Goal: Task Accomplishment & Management: Use online tool/utility

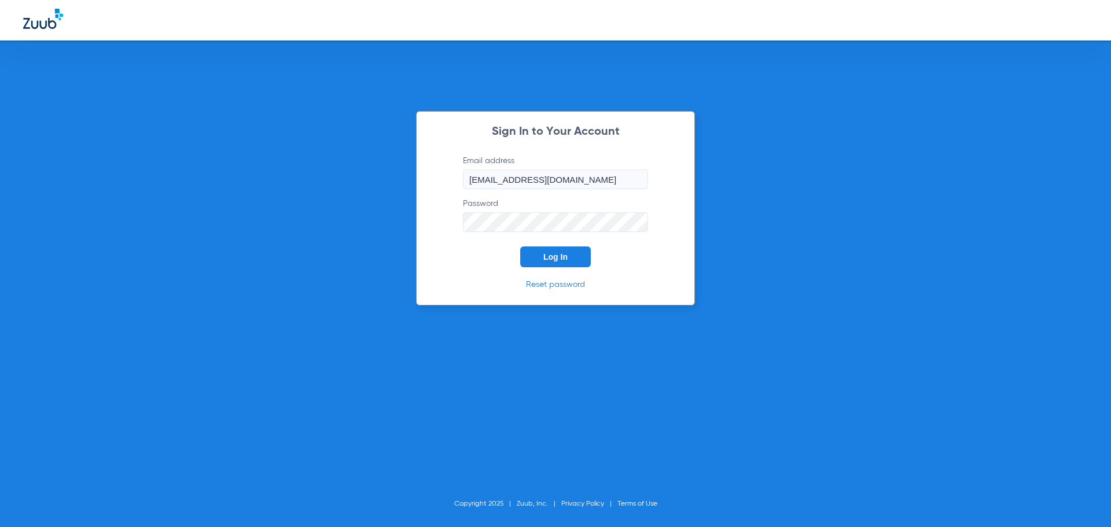
click at [564, 267] on div "Sign In to Your Account Email address [EMAIL_ADDRESS][DOMAIN_NAME] Password Log…" at bounding box center [555, 208] width 279 height 194
click at [564, 256] on span "Log In" at bounding box center [555, 256] width 24 height 9
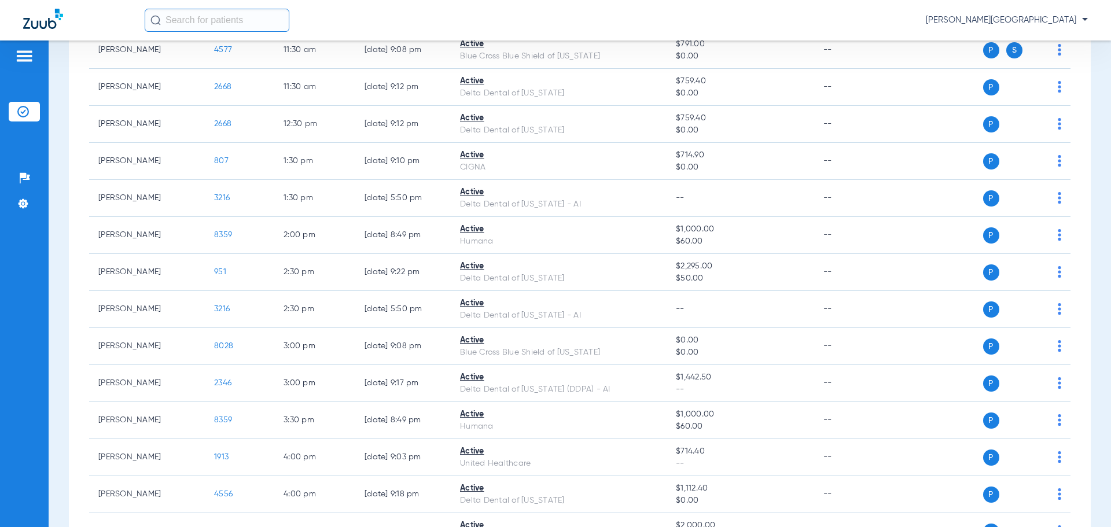
scroll to position [799, 0]
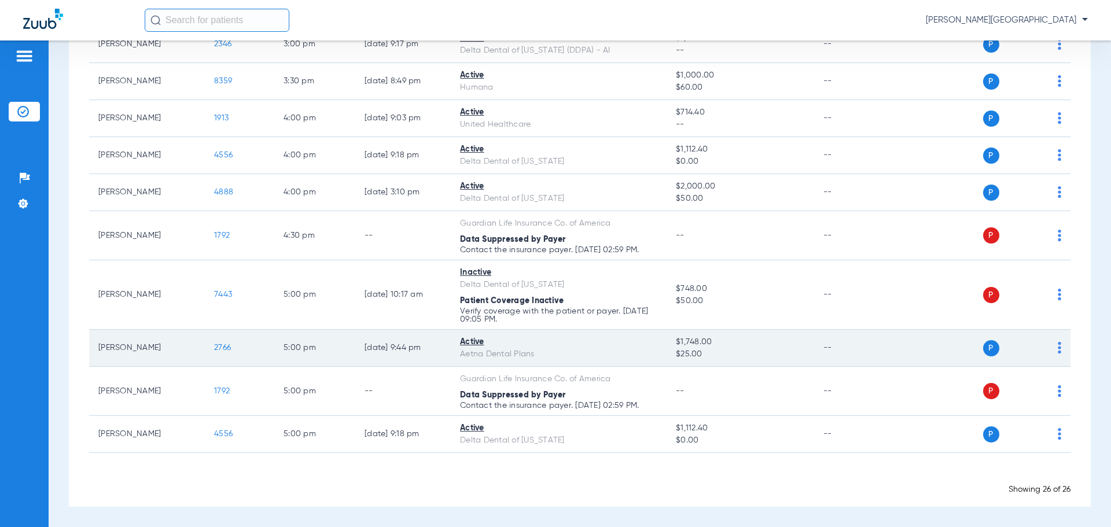
click at [219, 346] on span "2766" at bounding box center [222, 348] width 17 height 8
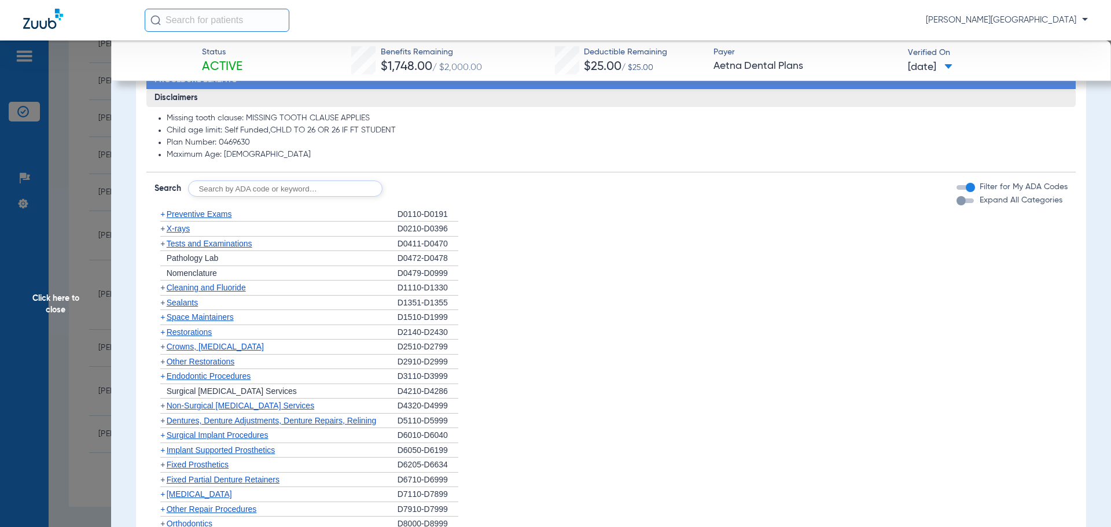
scroll to position [579, 0]
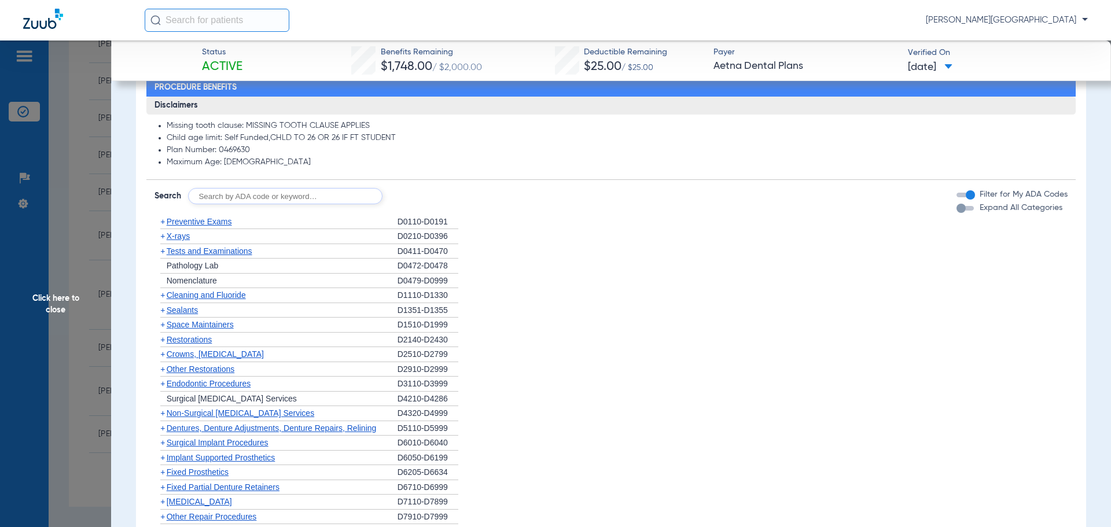
click at [324, 201] on input "text" at bounding box center [285, 196] width 194 height 16
type input "D5821"
click at [410, 194] on button "Search" at bounding box center [426, 196] width 46 height 16
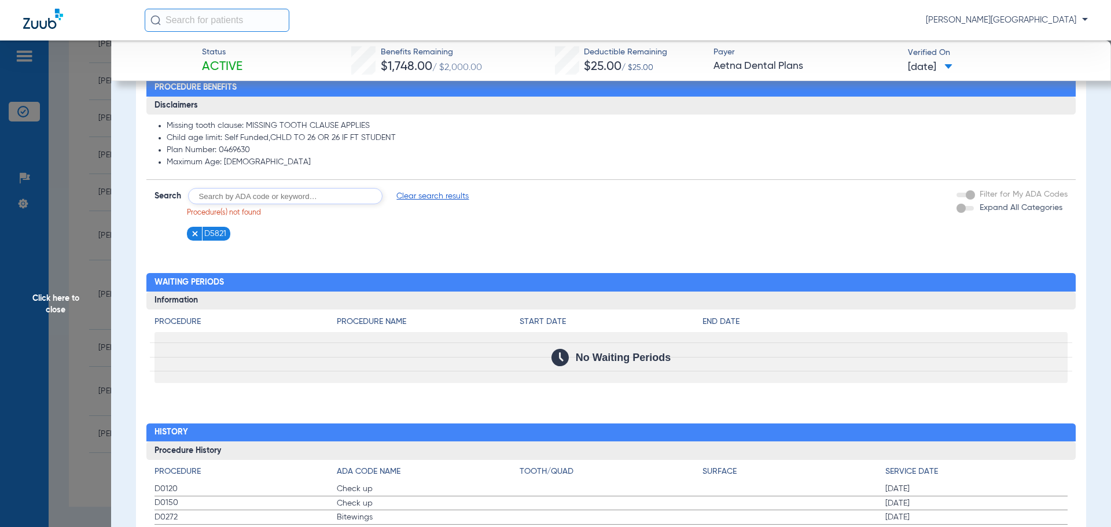
click at [69, 219] on span "Click here to close" at bounding box center [55, 304] width 111 height 527
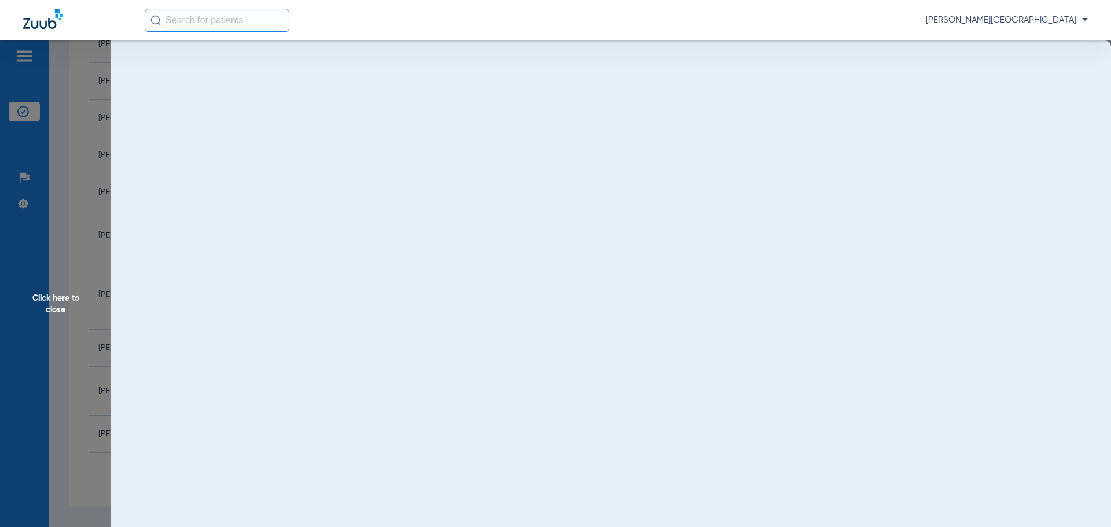
scroll to position [0, 0]
